Goal: Find specific page/section: Find specific page/section

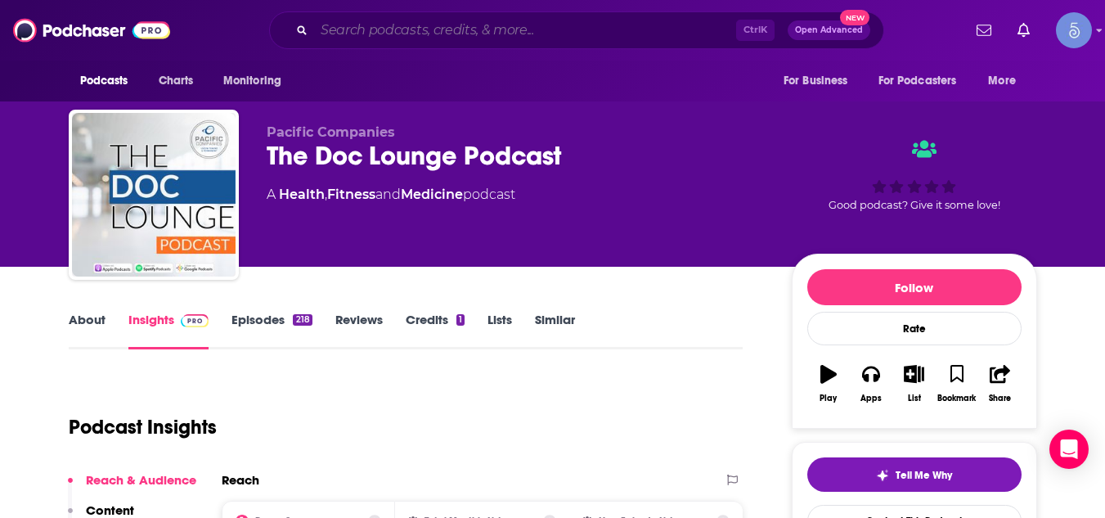
click at [438, 30] on input "Search podcasts, credits, & more..." at bounding box center [525, 30] width 422 height 26
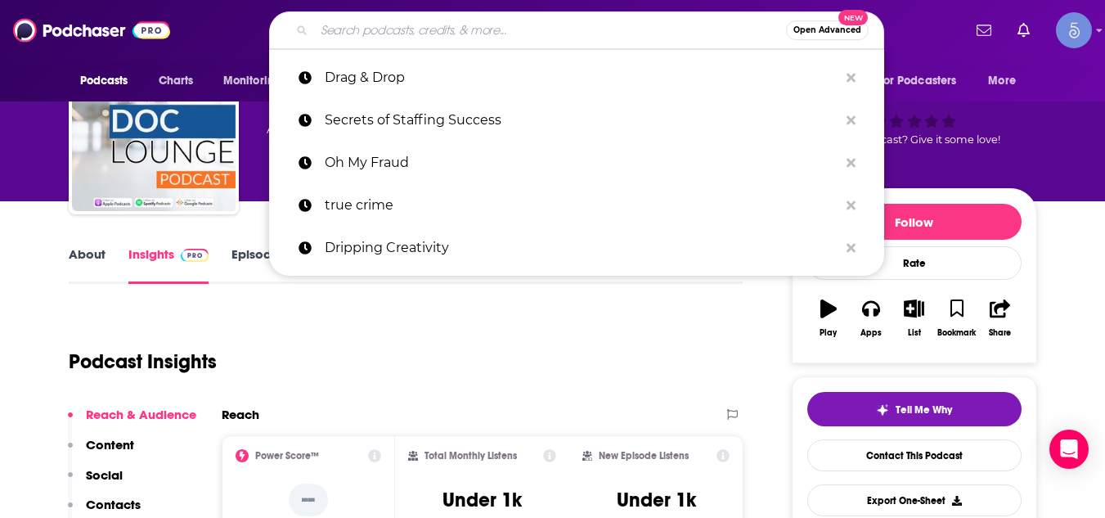
type input "v"
paste input "[MEDICAL_DATA] Relief w/ Dr. [PERSON_NAME]"
type input "[MEDICAL_DATA] Relief w/ Dr. [PERSON_NAME]"
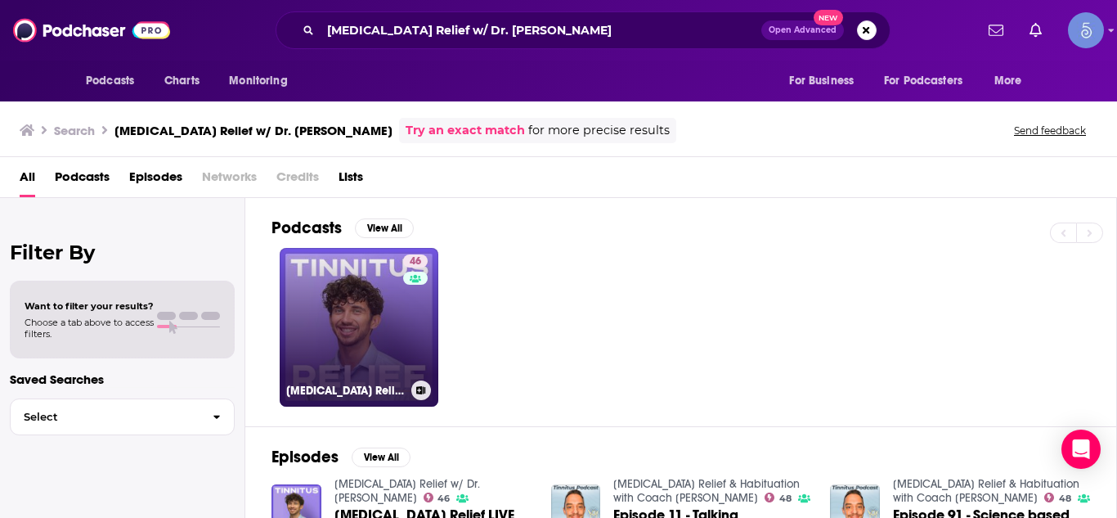
click at [386, 279] on link "46 [MEDICAL_DATA] Relief w/ Dr. [PERSON_NAME]" at bounding box center [359, 327] width 159 height 159
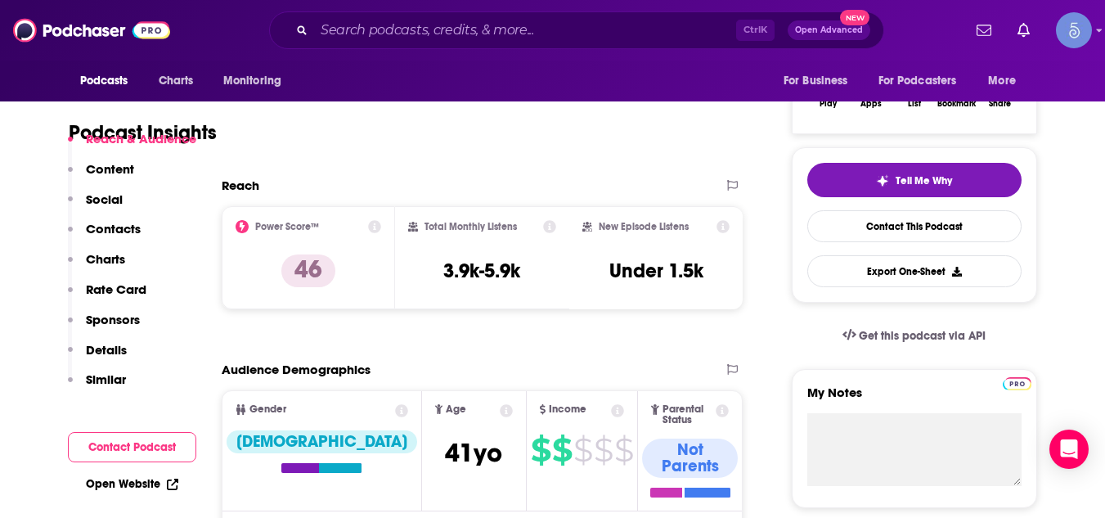
scroll to position [327, 0]
